Goal: Navigation & Orientation: Find specific page/section

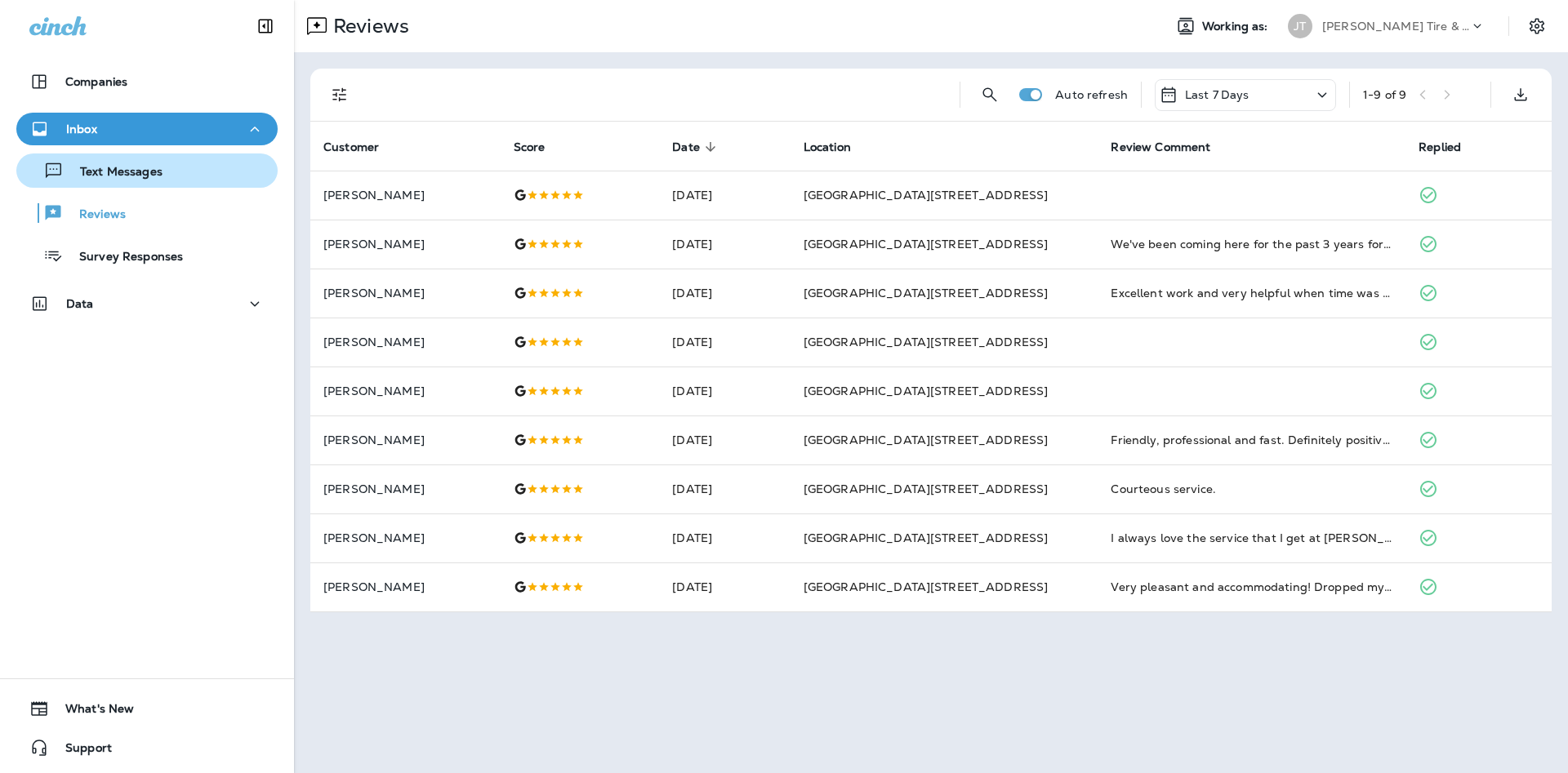
click at [253, 175] on div "Text Messages" at bounding box center [147, 170] width 249 height 25
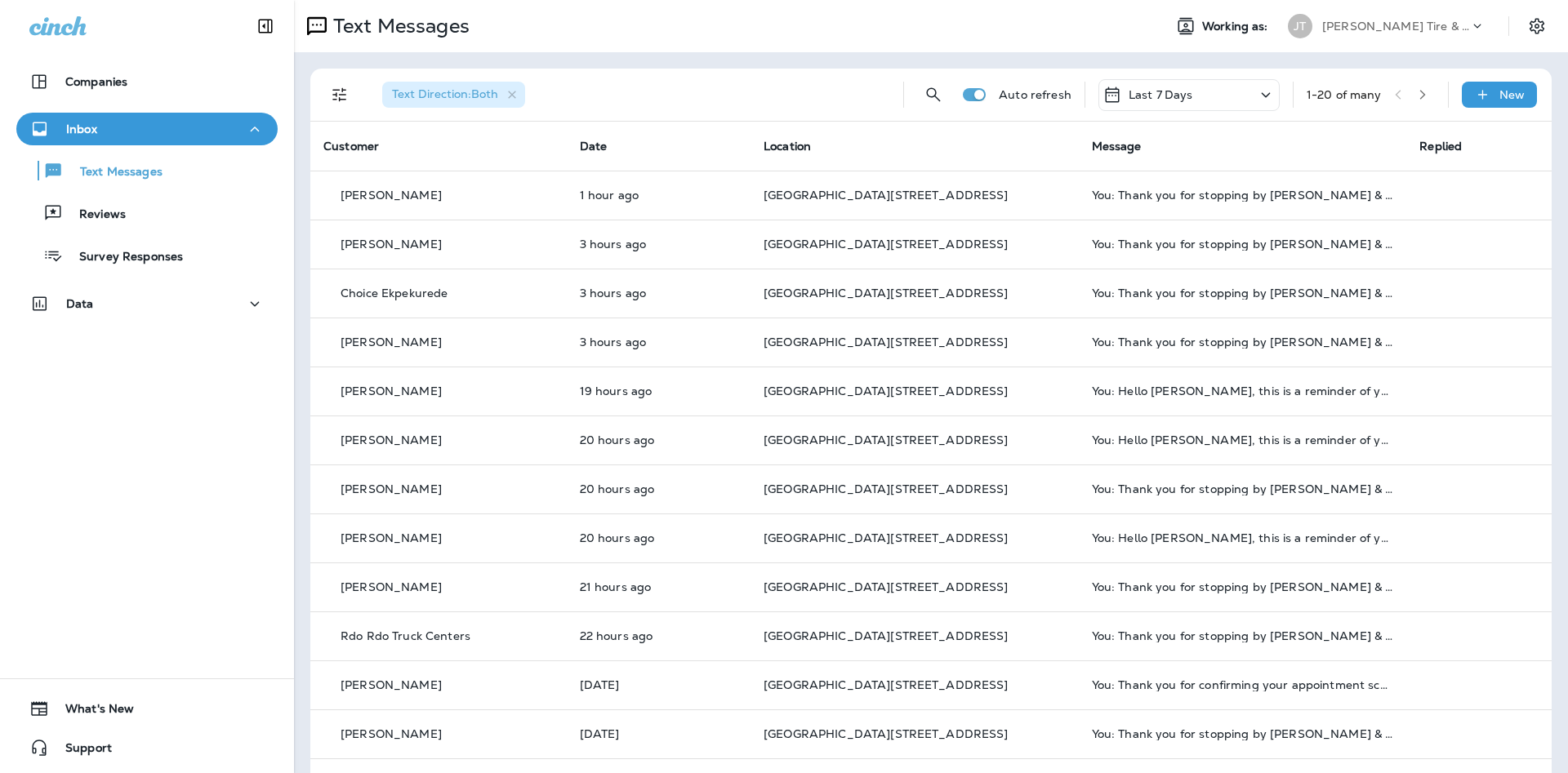
click at [188, 231] on div "Text Messages Reviews Survey Responses" at bounding box center [147, 208] width 261 height 127
click at [181, 225] on div "Reviews" at bounding box center [147, 213] width 249 height 25
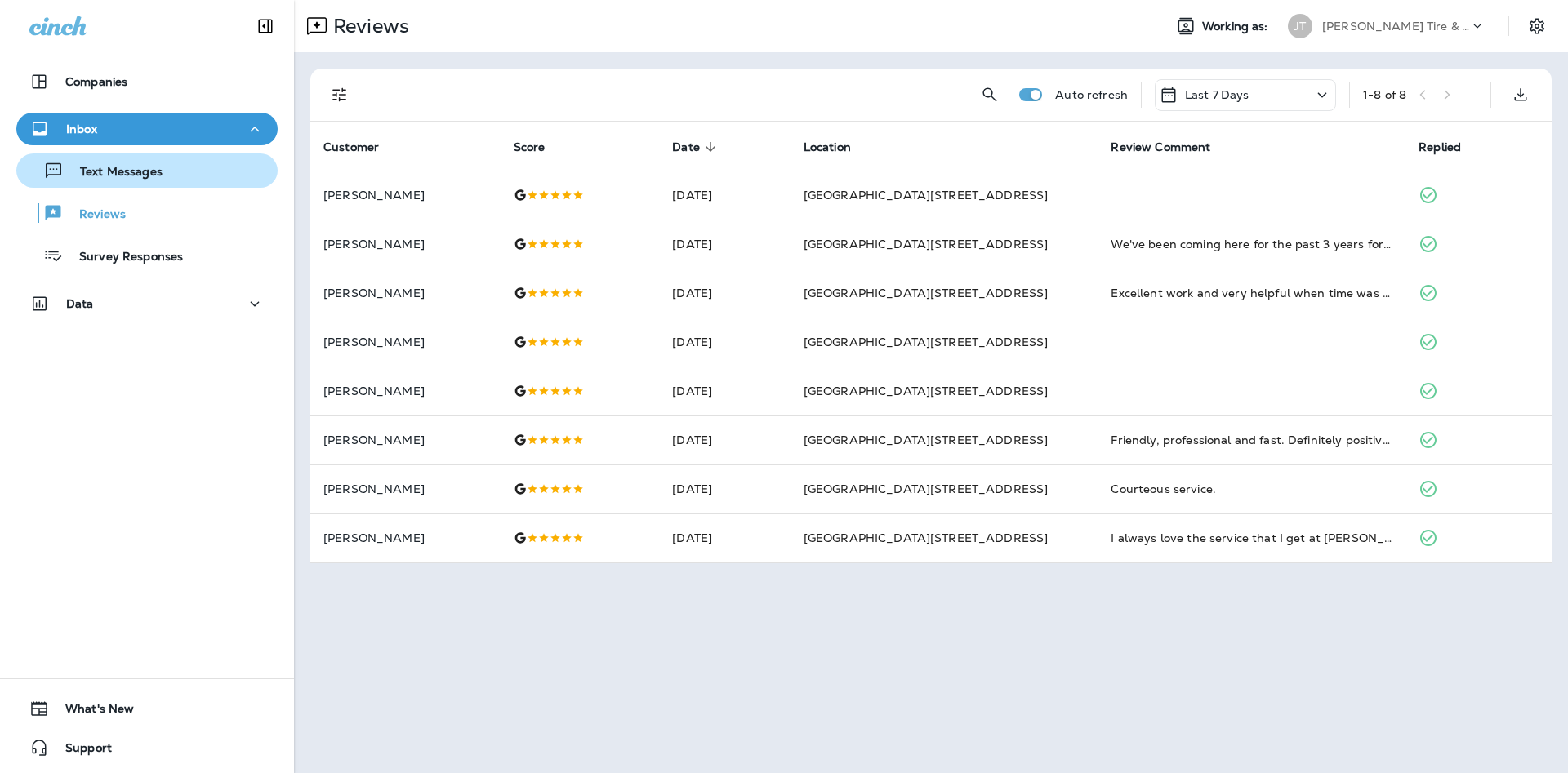
click at [210, 175] on div "Text Messages" at bounding box center [147, 170] width 249 height 25
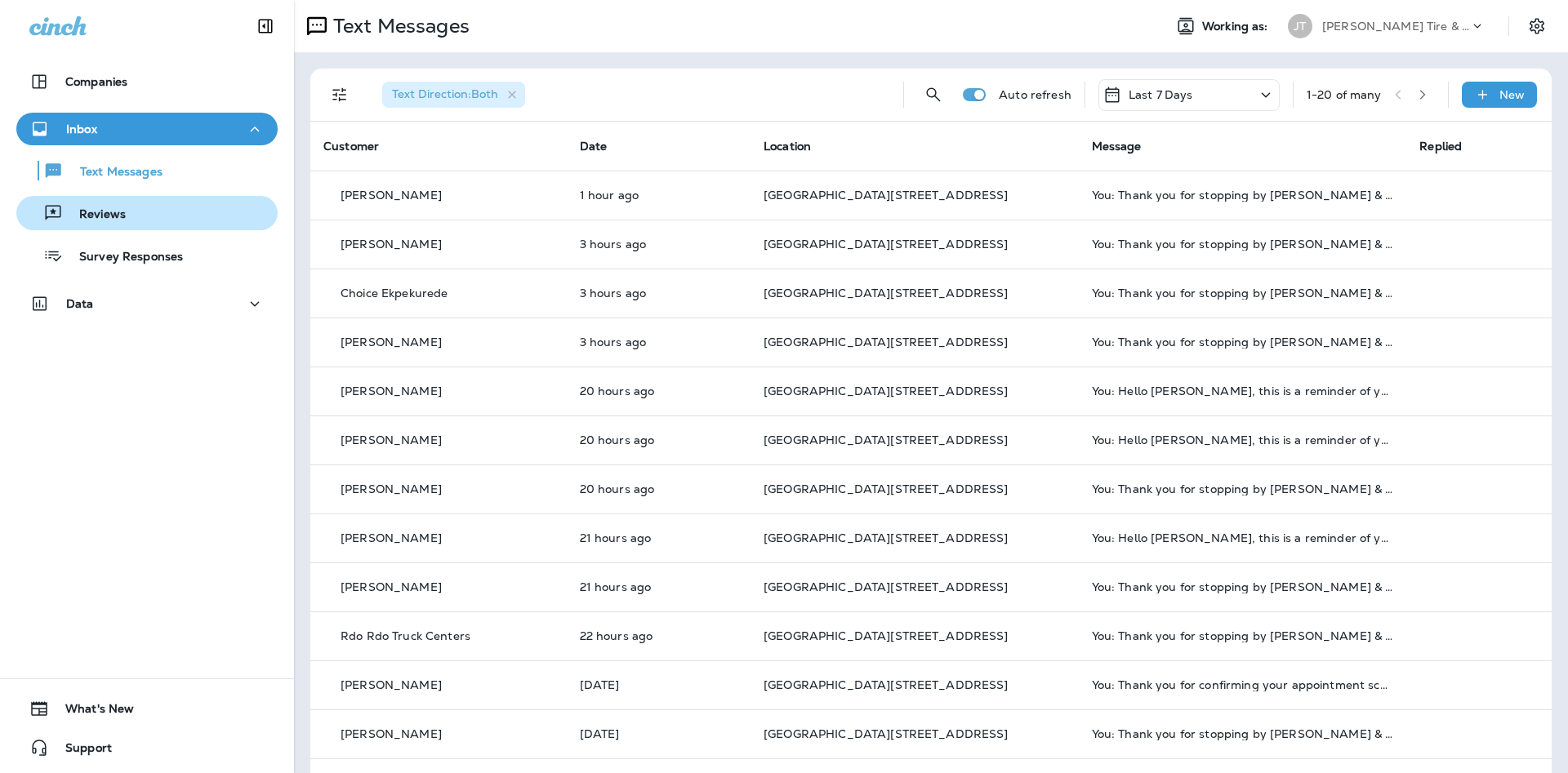
click at [205, 217] on div "Reviews" at bounding box center [147, 213] width 249 height 25
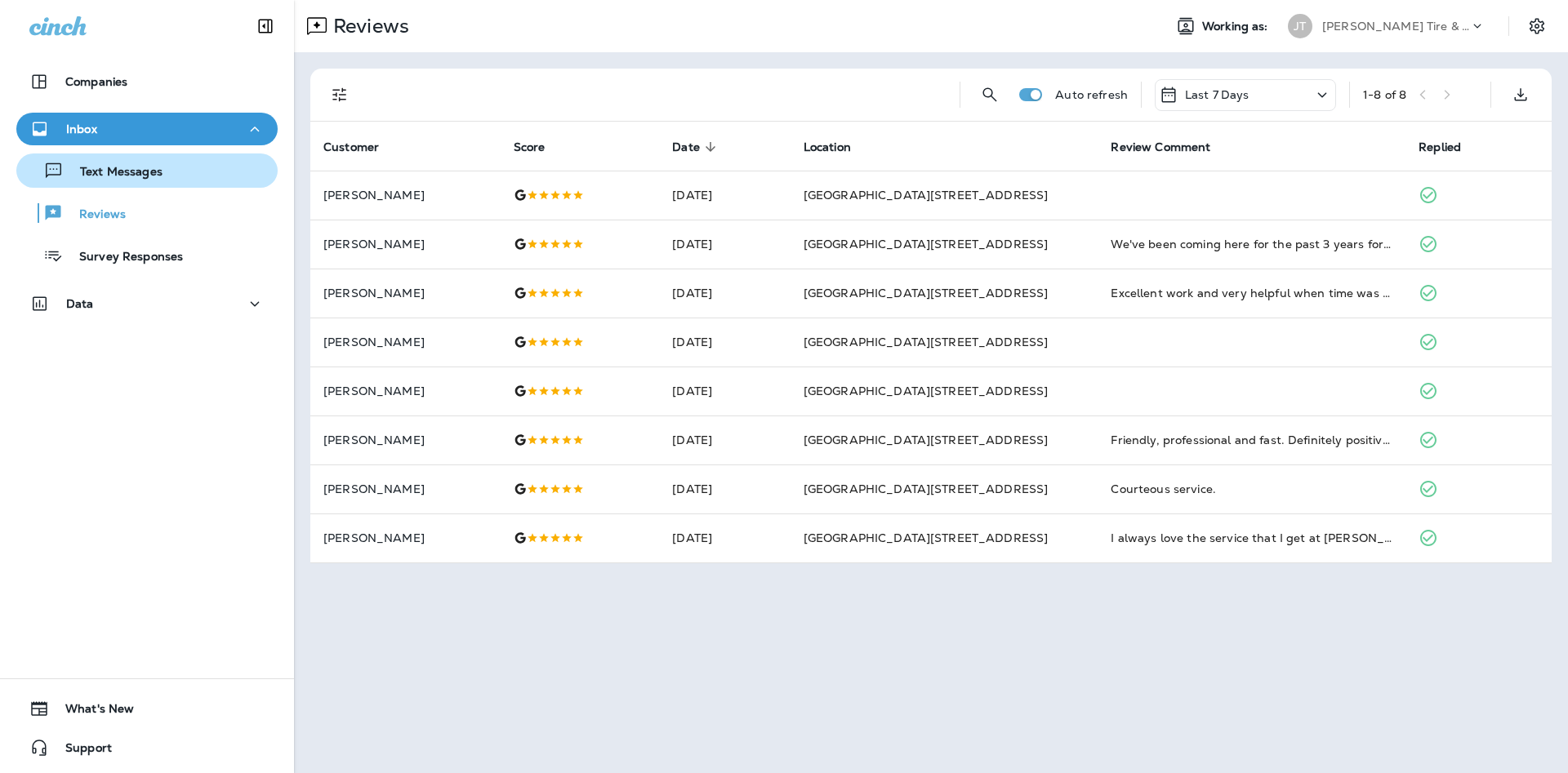
click at [197, 182] on div "Text Messages" at bounding box center [147, 170] width 249 height 25
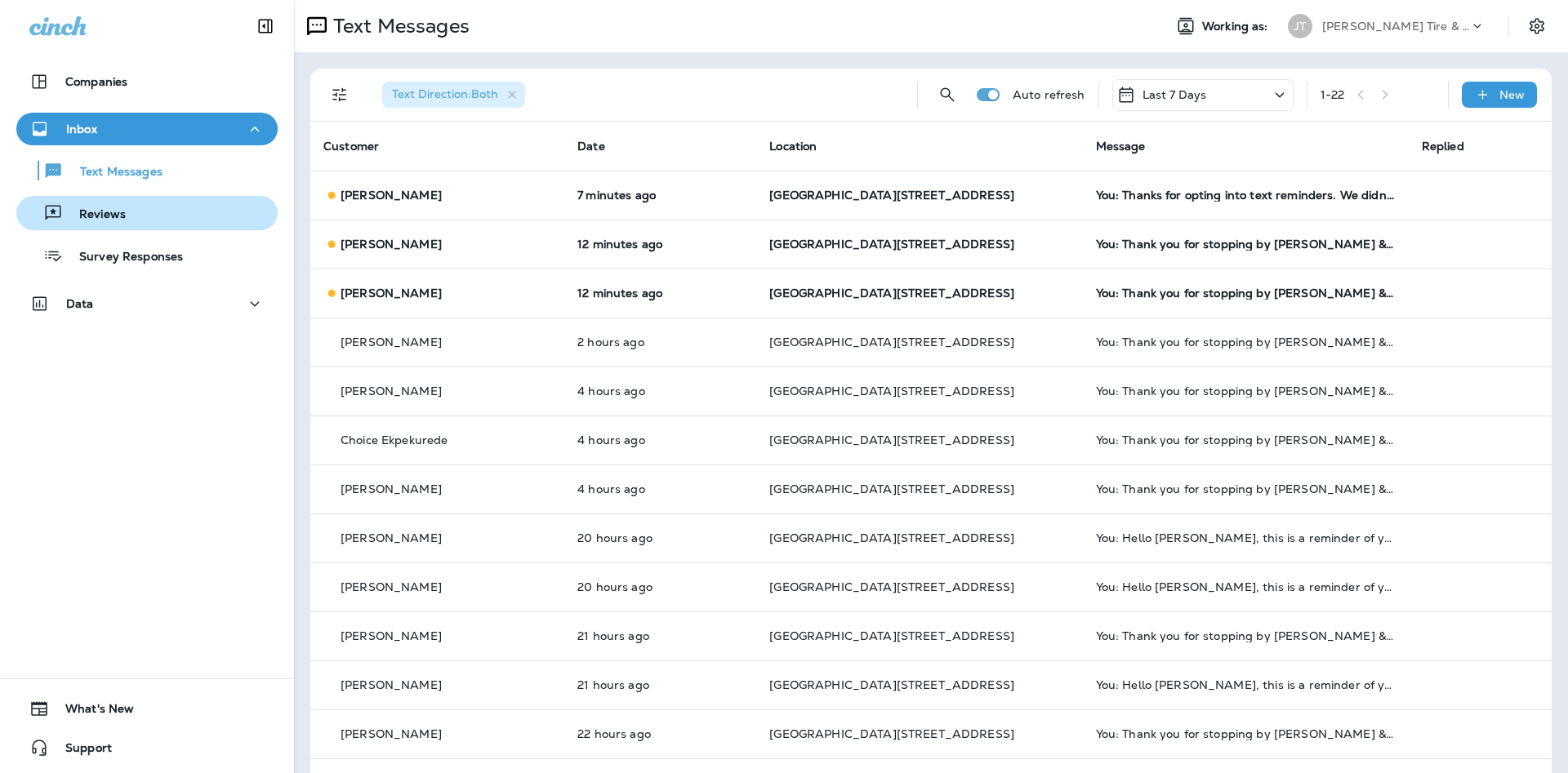
click at [103, 217] on p "Reviews" at bounding box center [94, 215] width 63 height 16
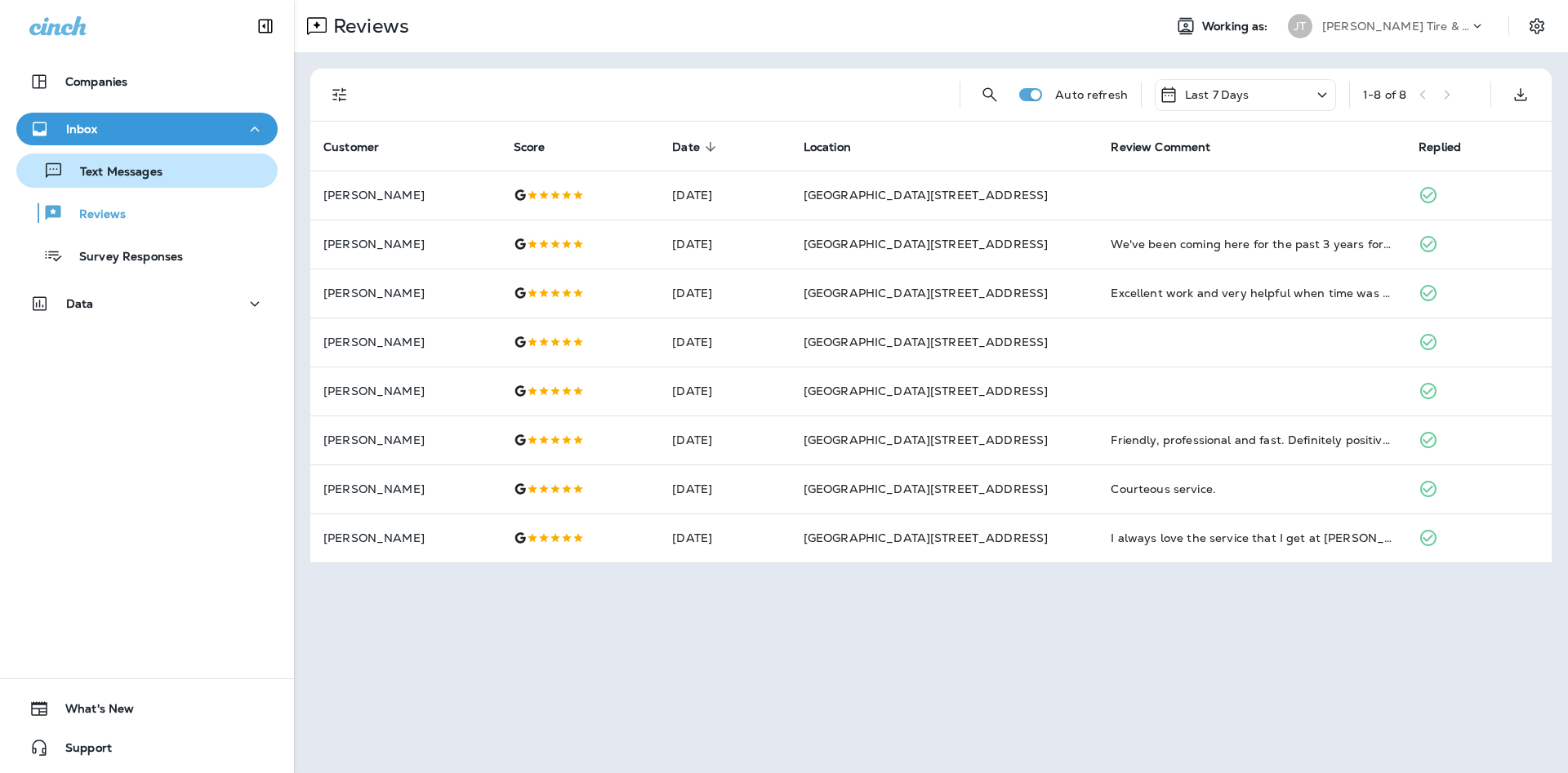
click at [211, 173] on div "Text Messages" at bounding box center [147, 170] width 249 height 25
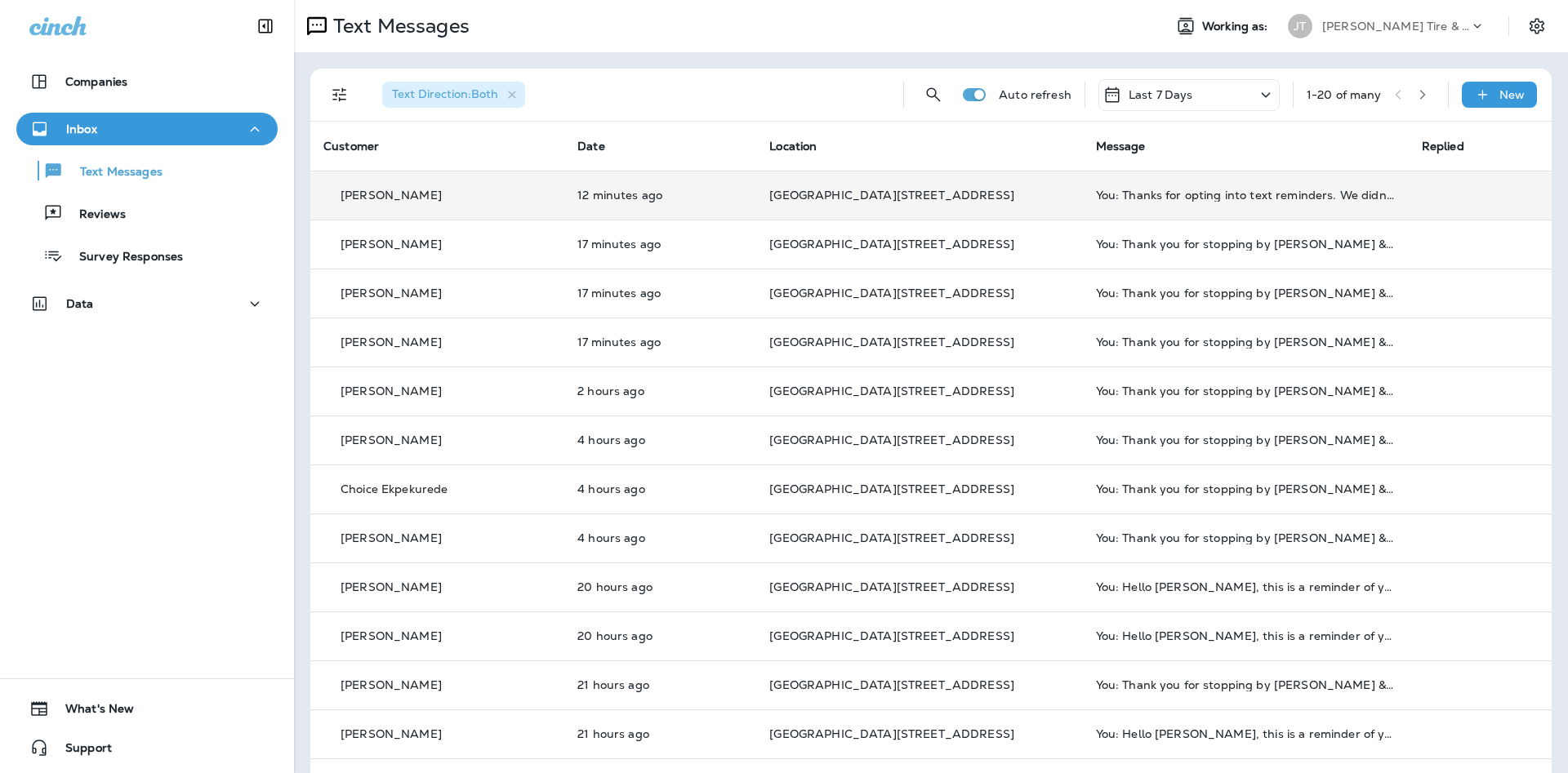
click at [1342, 201] on div "You: Thanks for opting into text reminders. We didn't find your phone number as…" at bounding box center [1245, 195] width 300 height 13
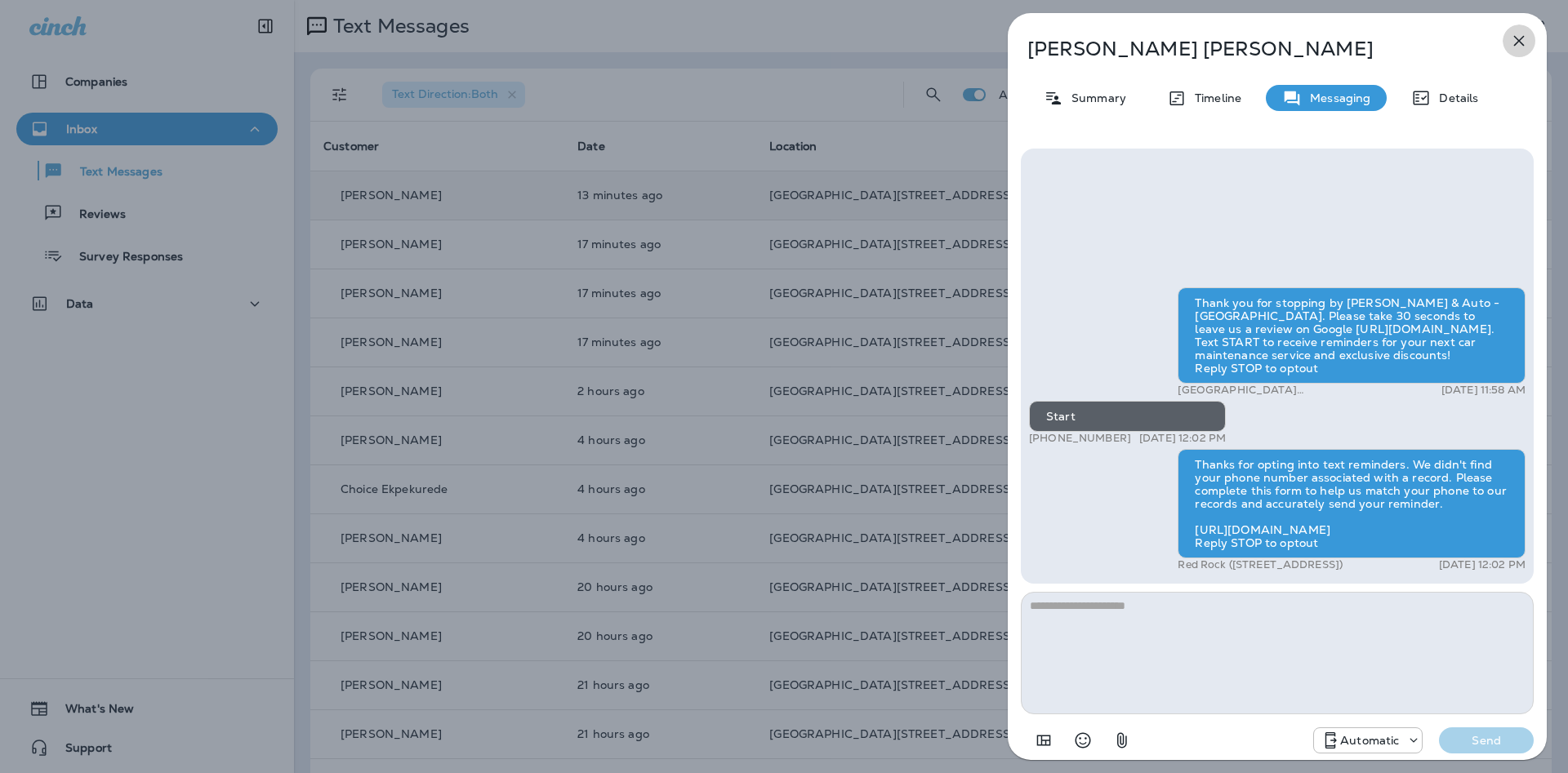
click at [1531, 42] on button "button" at bounding box center [1519, 41] width 33 height 33
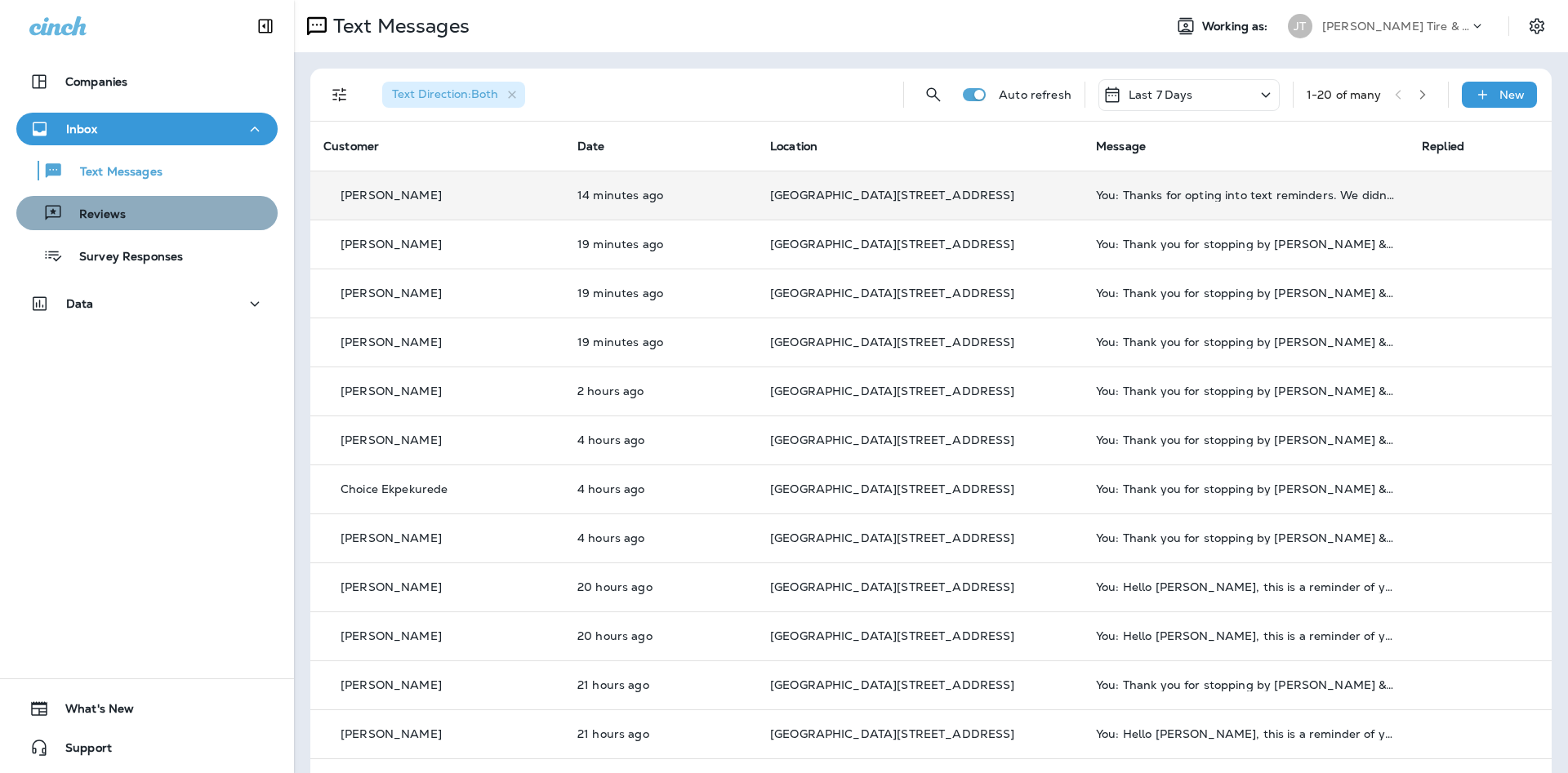
click at [227, 222] on div "Reviews" at bounding box center [147, 213] width 249 height 25
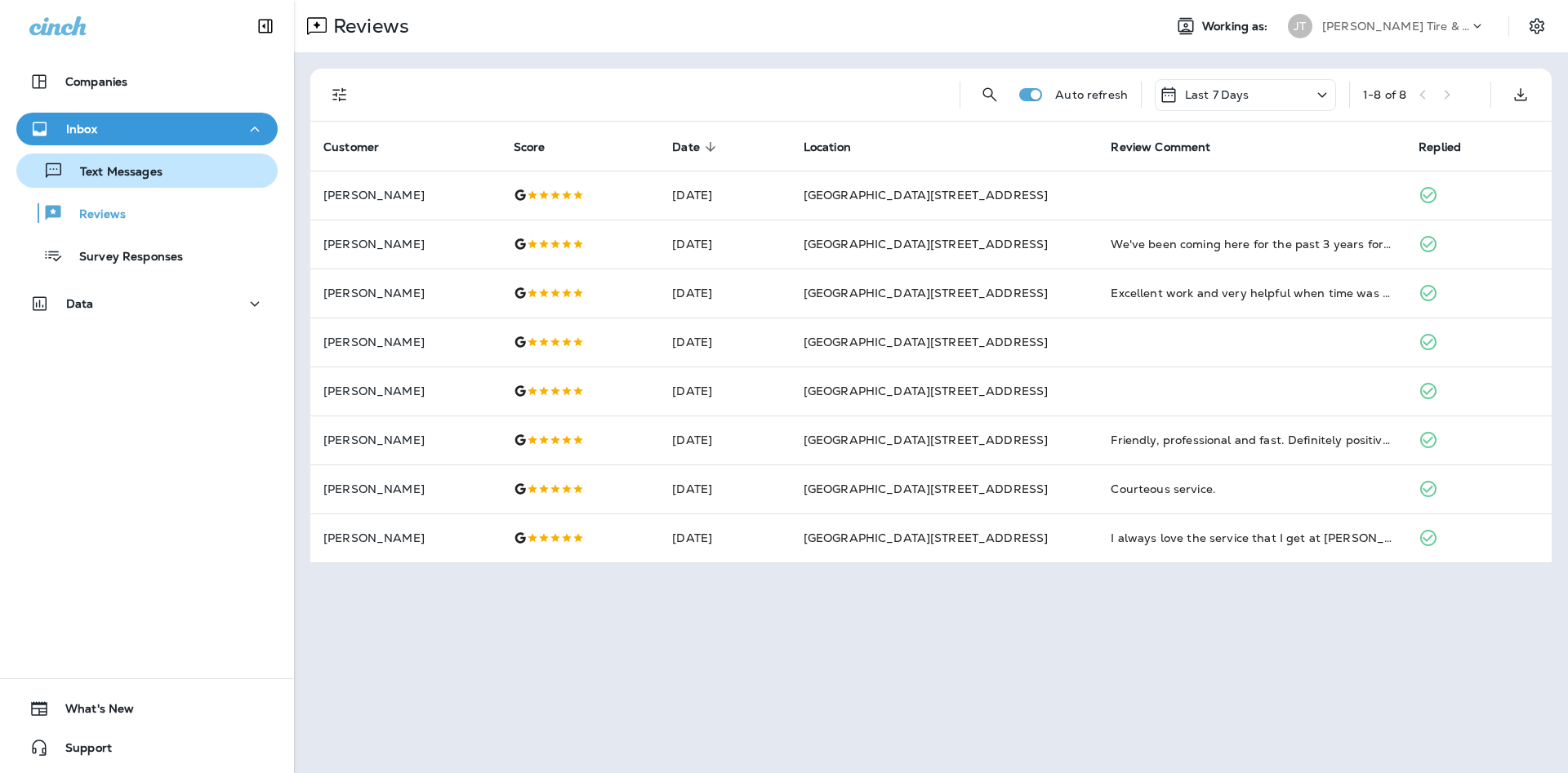
click at [119, 185] on button "Text Messages" at bounding box center [147, 171] width 261 height 35
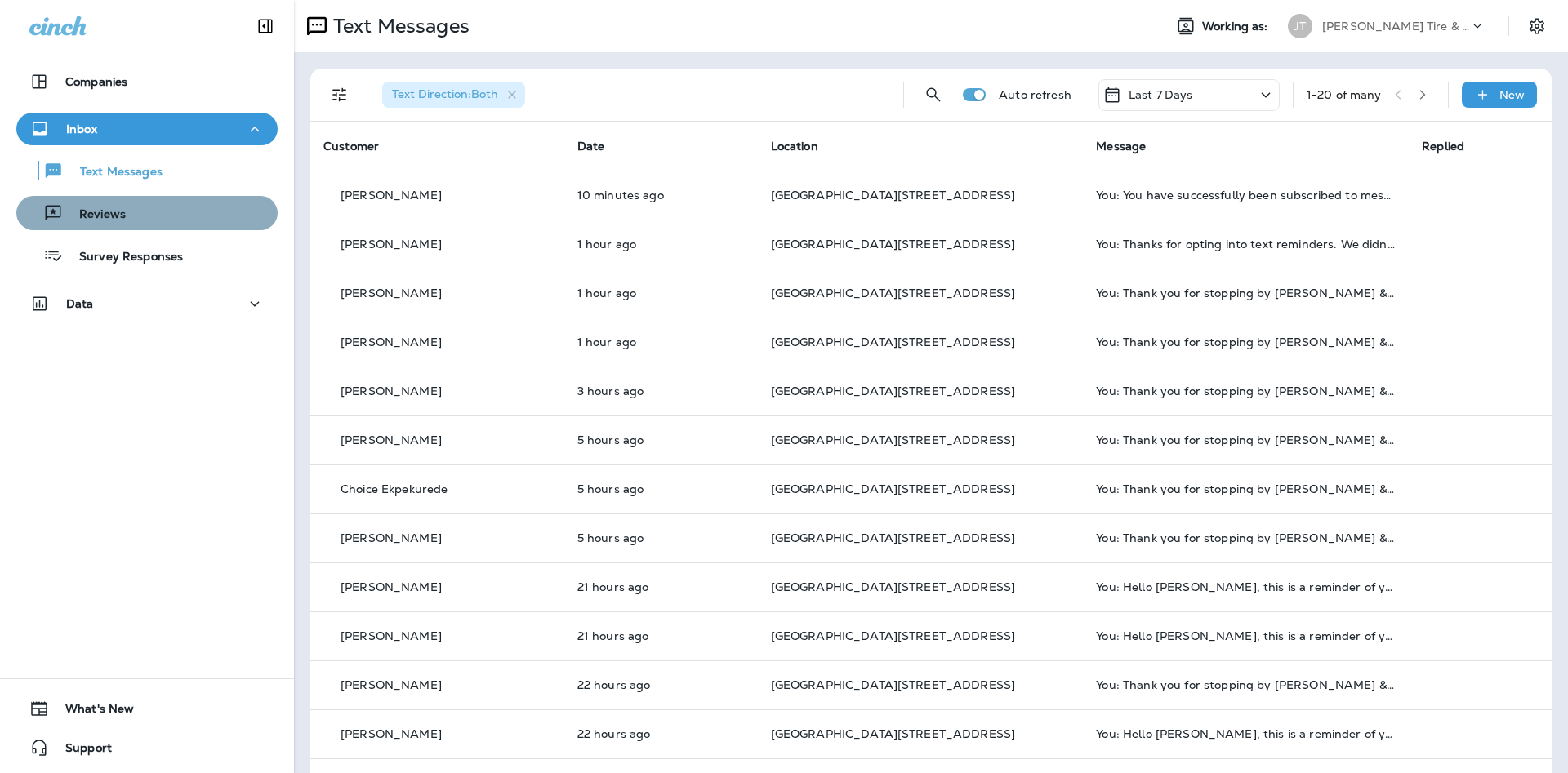
click at [254, 213] on div "Reviews" at bounding box center [147, 213] width 249 height 25
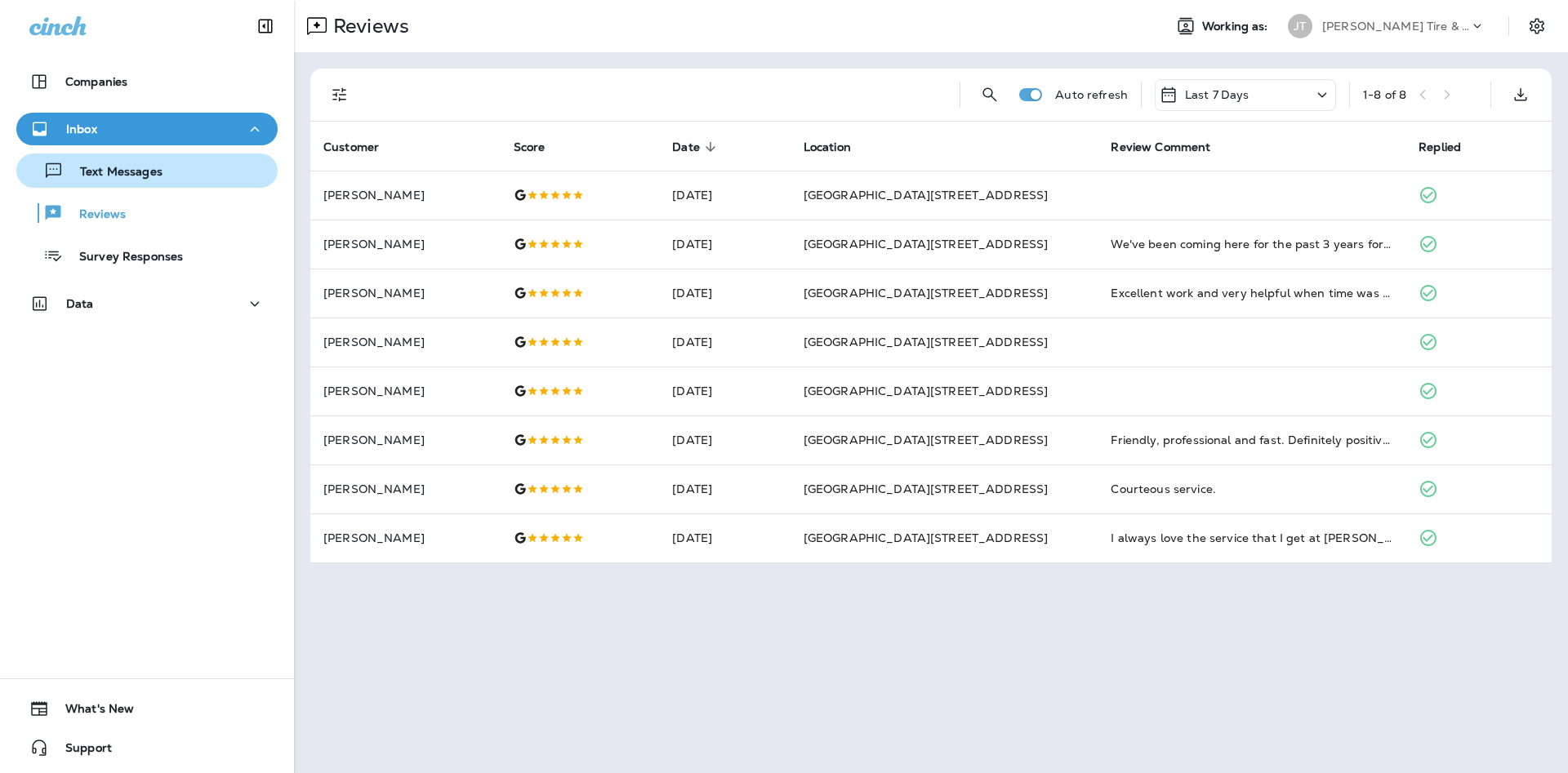
click at [80, 154] on button "Text Messages" at bounding box center [147, 171] width 261 height 35
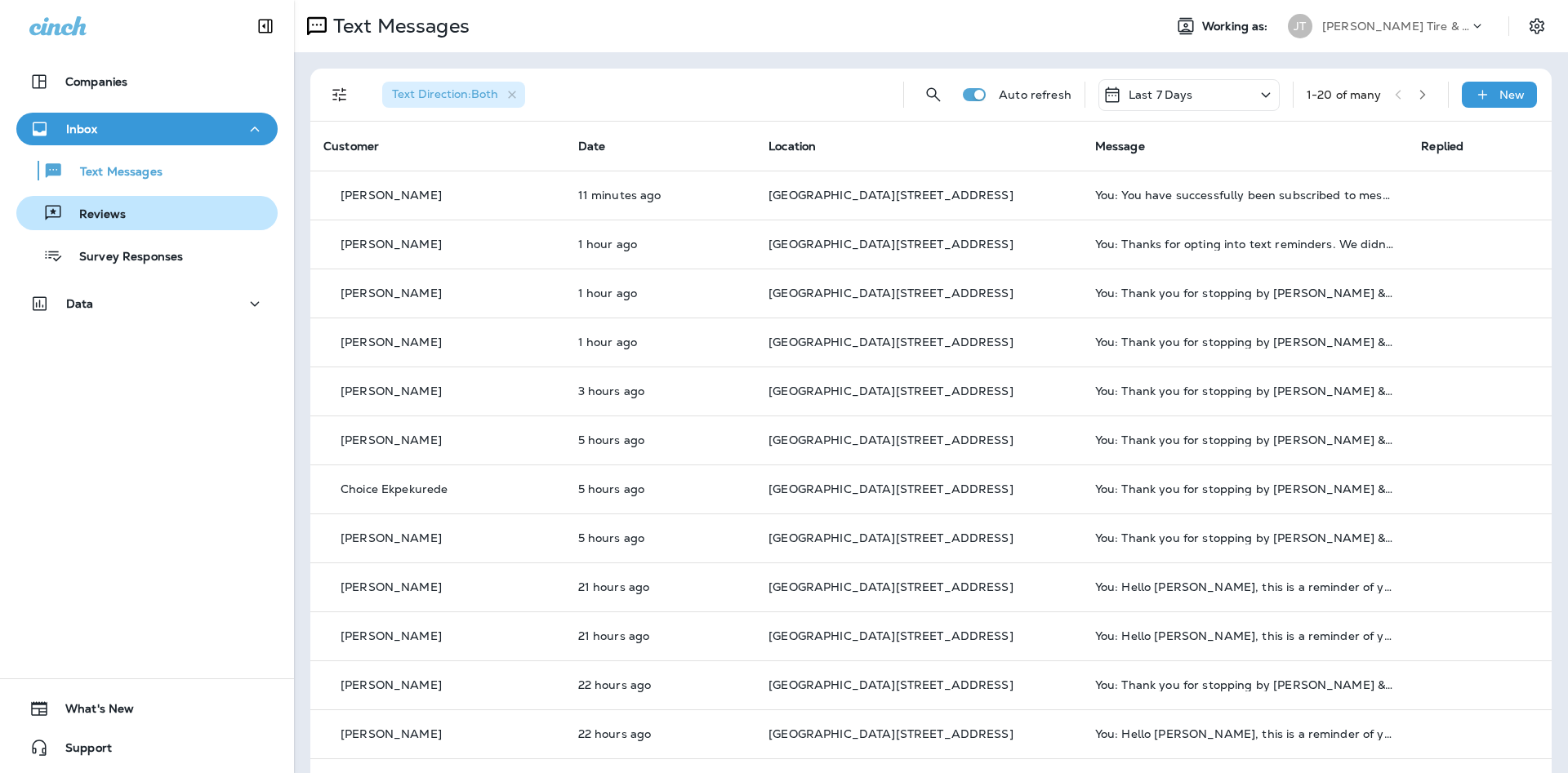
click at [104, 211] on p "Reviews" at bounding box center [94, 215] width 63 height 16
